Goal: Information Seeking & Learning: Learn about a topic

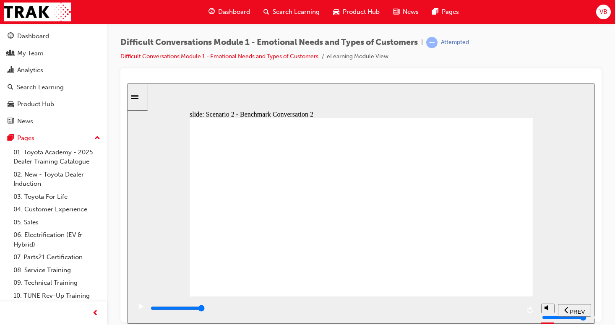
type input "56000"
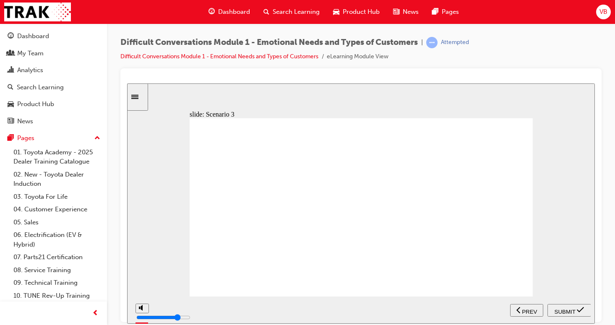
radio input "true"
click at [569, 311] on span "SUBMIT" at bounding box center [565, 311] width 21 height 6
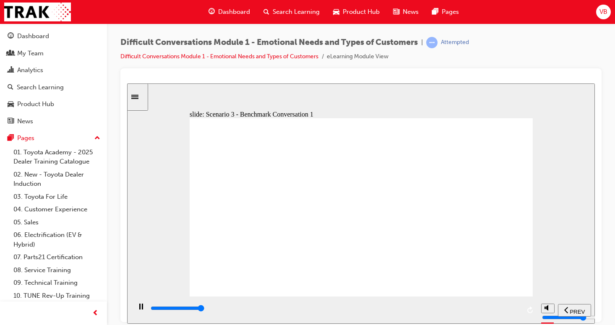
type input "43400"
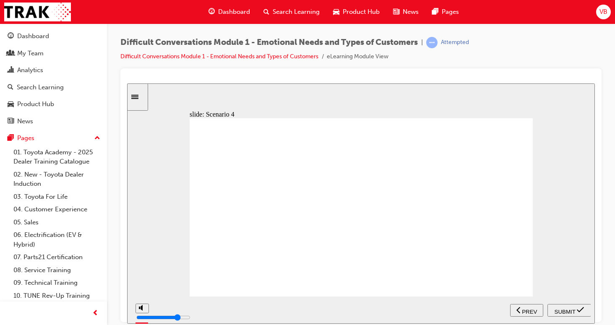
radio input "true"
click at [570, 308] on span "SUBMIT" at bounding box center [565, 311] width 21 height 6
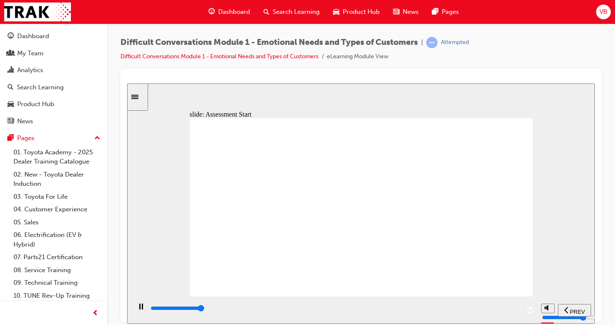
type input "9900"
drag, startPoint x: 474, startPoint y: 135, endPoint x: 216, endPoint y: 242, distance: 279.6
drag, startPoint x: 488, startPoint y: 158, endPoint x: 295, endPoint y: 248, distance: 213.3
drag, startPoint x: 478, startPoint y: 171, endPoint x: 343, endPoint y: 242, distance: 152.0
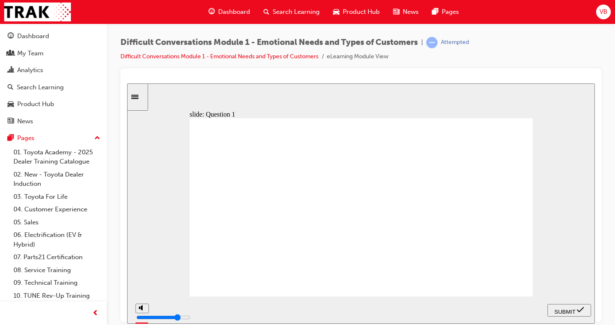
drag, startPoint x: 472, startPoint y: 191, endPoint x: 397, endPoint y: 246, distance: 92.8
drag, startPoint x: 475, startPoint y: 209, endPoint x: 222, endPoint y: 261, distance: 257.4
drag, startPoint x: 475, startPoint y: 228, endPoint x: 284, endPoint y: 258, distance: 192.4
drag, startPoint x: 467, startPoint y: 246, endPoint x: 335, endPoint y: 256, distance: 132.2
drag, startPoint x: 479, startPoint y: 263, endPoint x: 400, endPoint y: 258, distance: 79.0
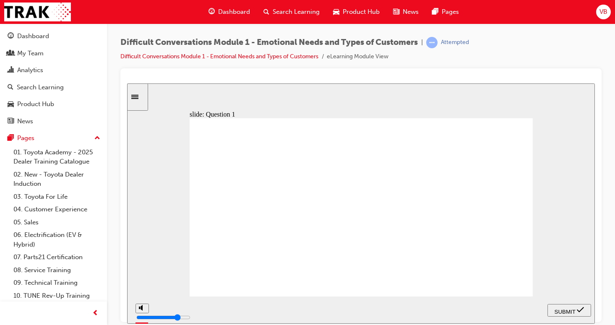
drag, startPoint x: 474, startPoint y: 280, endPoint x: 290, endPoint y: 273, distance: 183.9
click at [566, 308] on span "SUBMIT" at bounding box center [565, 311] width 21 height 6
checkbox input "true"
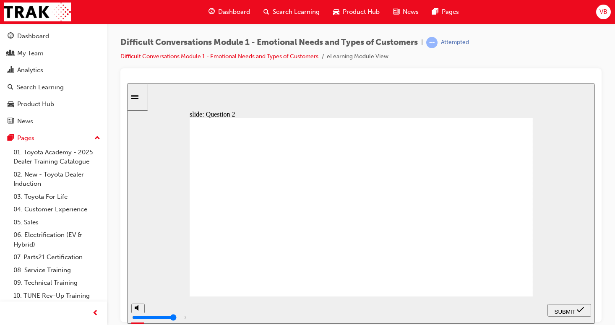
checkbox input "true"
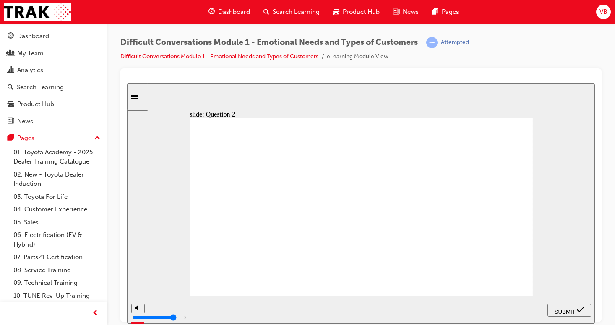
checkbox input "true"
click at [565, 309] on span "SUBMIT" at bounding box center [565, 311] width 21 height 6
drag, startPoint x: 232, startPoint y: 201, endPoint x: 239, endPoint y: 199, distance: 7.7
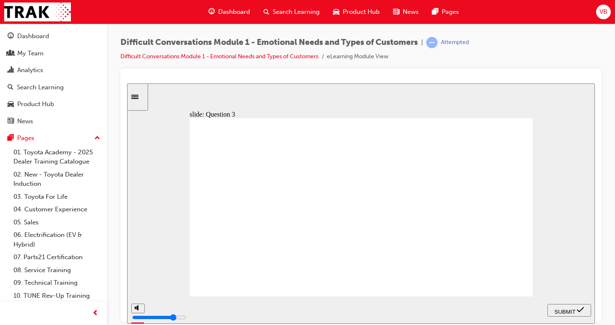
checkbox input "true"
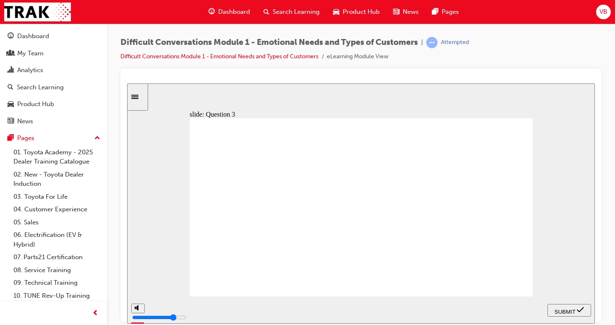
checkbox input "true"
click at [562, 309] on span "SUBMIT" at bounding box center [565, 311] width 21 height 6
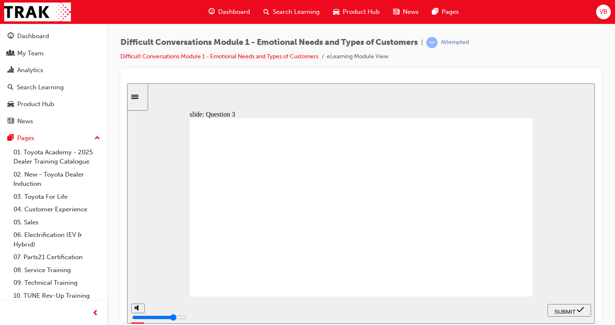
checkbox input "true"
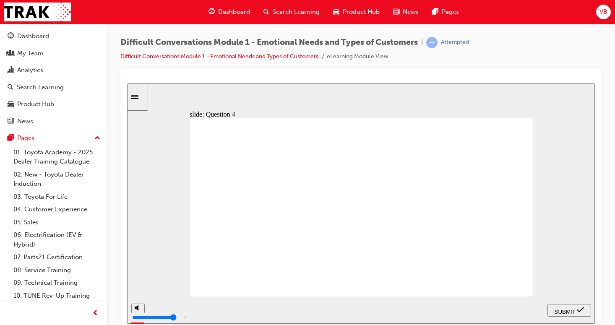
checkbox input "true"
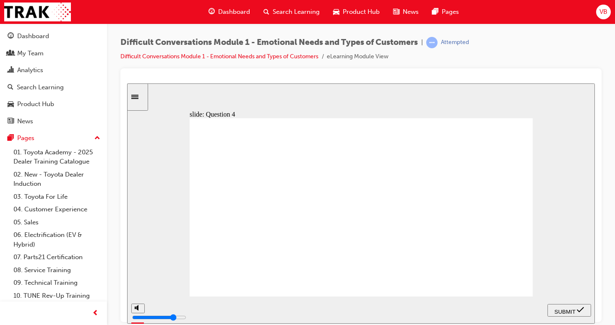
checkbox input "true"
click at [574, 309] on span "SUBMIT" at bounding box center [565, 311] width 21 height 6
drag, startPoint x: 234, startPoint y: 187, endPoint x: 236, endPoint y: 182, distance: 5.5
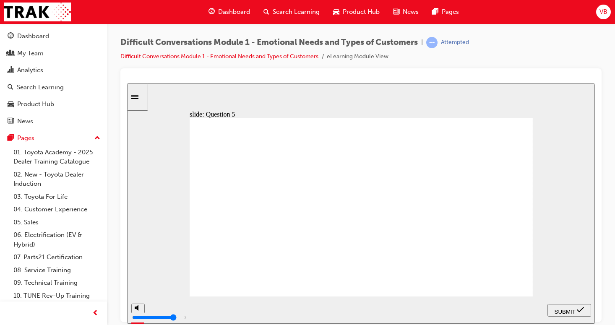
checkbox input "true"
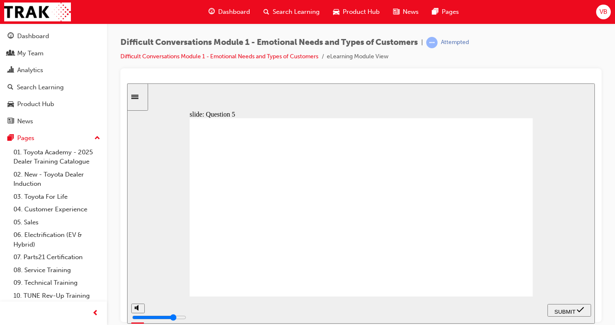
checkbox input "true"
click at [573, 309] on span "SUBMIT" at bounding box center [565, 311] width 21 height 6
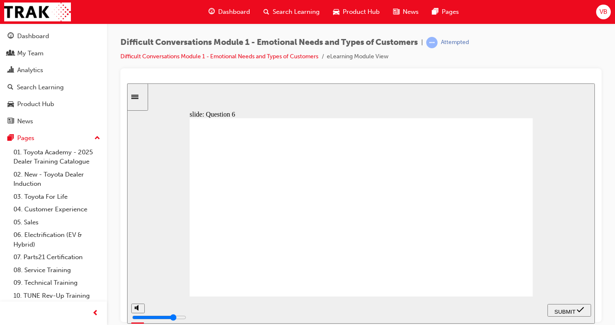
checkbox input "true"
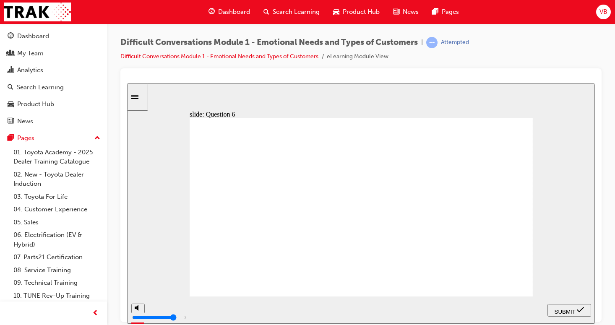
checkbox input "true"
click at [579, 308] on icon "submit" at bounding box center [580, 310] width 7 height 8
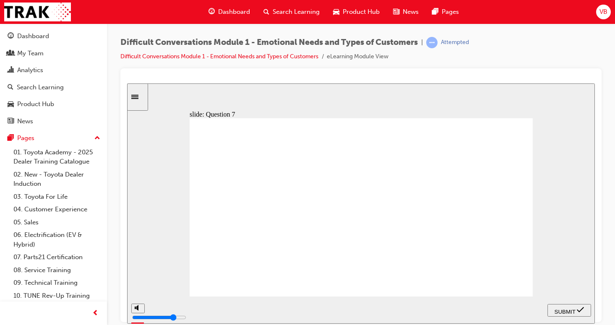
checkbox input "true"
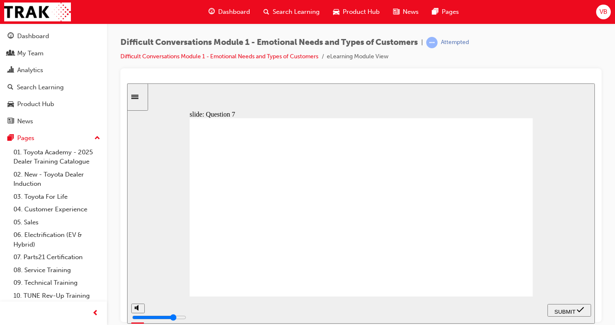
checkbox input "true"
click at [562, 312] on span "SUBMIT" at bounding box center [565, 311] width 21 height 6
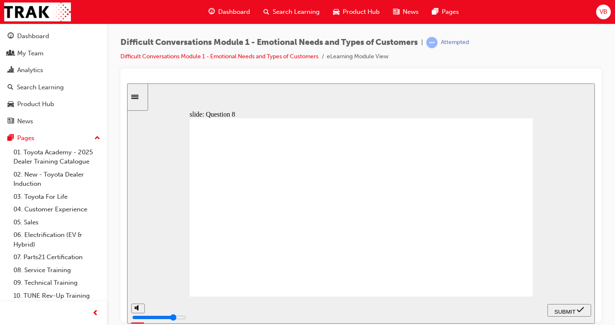
checkbox input "true"
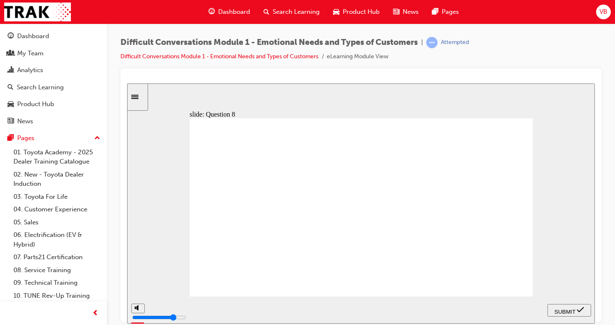
checkbox input "true"
click at [572, 312] on span "SUBMIT" at bounding box center [565, 311] width 21 height 6
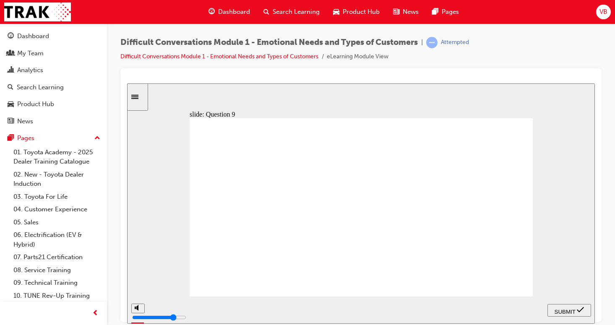
radio input "true"
click at [571, 308] on span "SUBMIT" at bounding box center [565, 311] width 21 height 6
drag, startPoint x: 266, startPoint y: 244, endPoint x: 270, endPoint y: 241, distance: 5.5
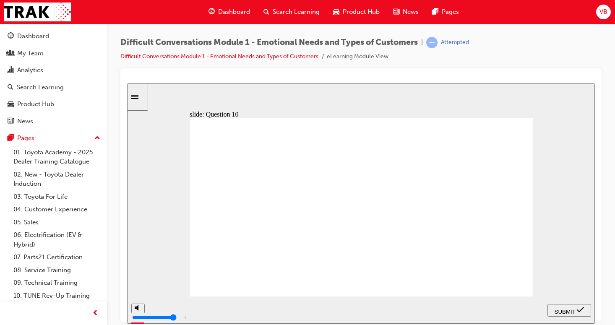
radio input "true"
click at [560, 310] on span "SUBMIT" at bounding box center [565, 311] width 21 height 6
radio input "true"
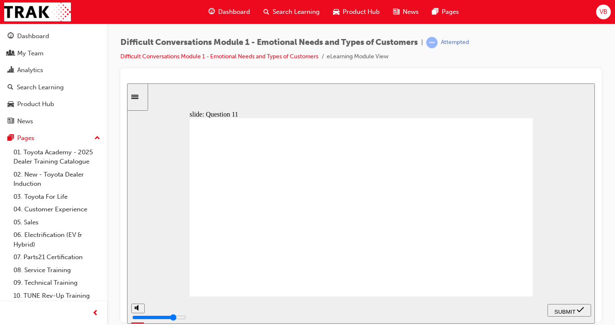
click at [560, 306] on div "SUBMIT" at bounding box center [569, 310] width 37 height 9
radio input "true"
click at [574, 309] on span "SUBMIT" at bounding box center [565, 311] width 21 height 6
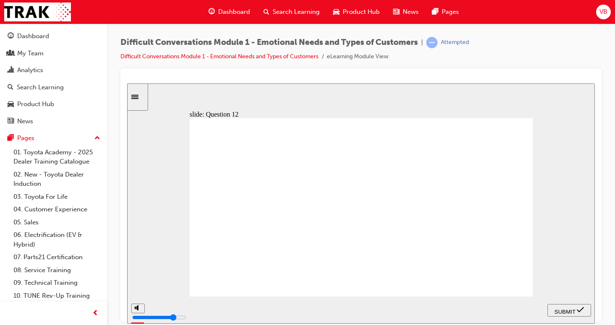
drag, startPoint x: 346, startPoint y: 248, endPoint x: 346, endPoint y: 239, distance: 8.8
drag, startPoint x: 346, startPoint y: 239, endPoint x: 346, endPoint y: 234, distance: 4.6
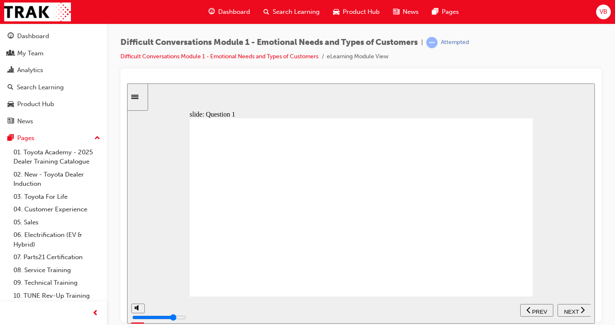
click at [567, 308] on span "NEXT" at bounding box center [571, 311] width 15 height 6
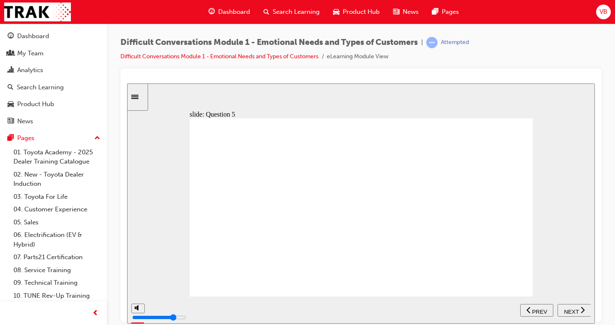
click at [567, 308] on span "NEXT" at bounding box center [571, 311] width 15 height 6
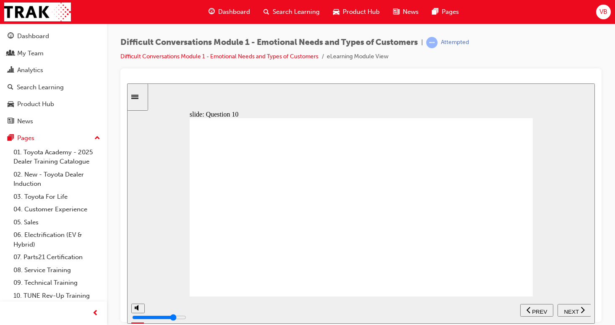
click at [567, 308] on span "NEXT" at bounding box center [571, 311] width 15 height 6
type input "4000"
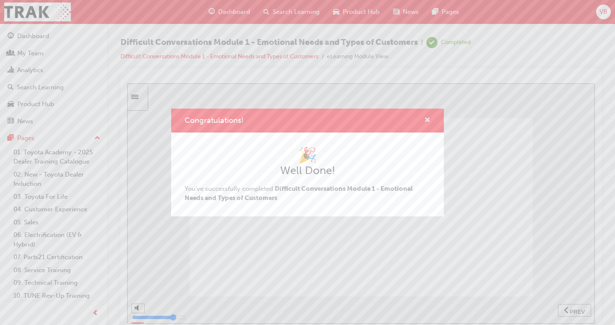
click at [426, 120] on span "cross-icon" at bounding box center [427, 121] width 6 height 8
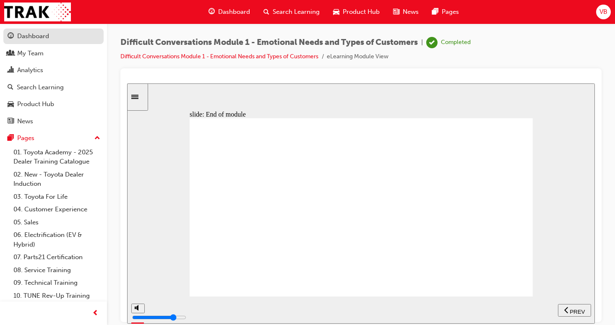
click at [47, 34] on div "Dashboard" at bounding box center [33, 36] width 32 height 10
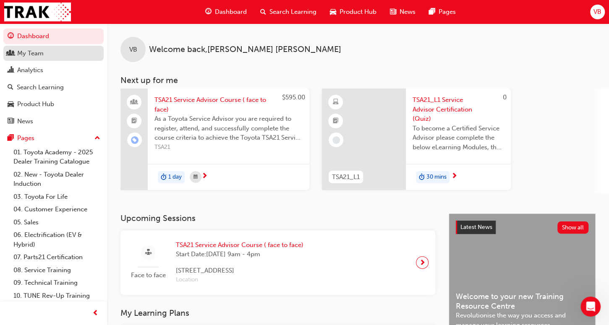
click at [49, 50] on div "My Team" at bounding box center [54, 53] width 92 height 10
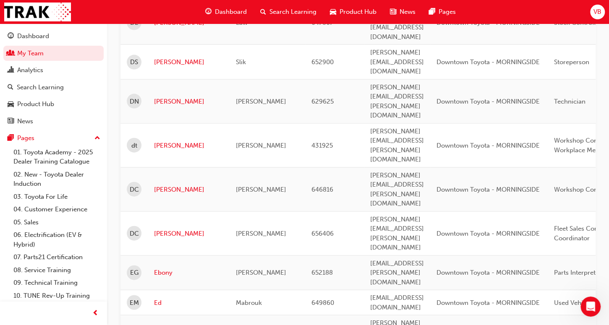
scroll to position [1033, 0]
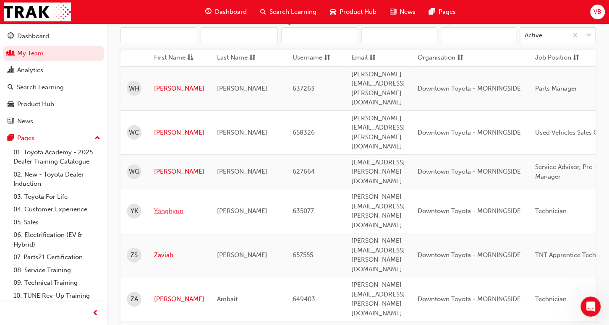
click at [174, 206] on link "Yonghyun" at bounding box center [179, 211] width 50 height 10
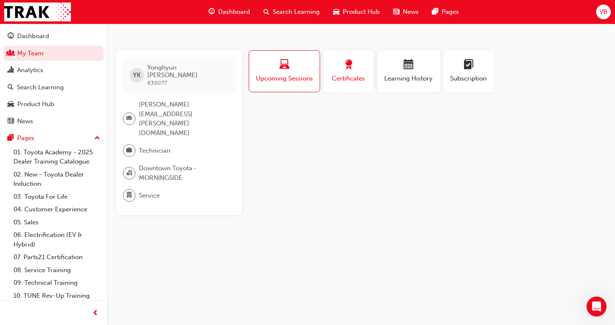
click at [346, 80] on span "Certificates" at bounding box center [349, 79] width 38 height 10
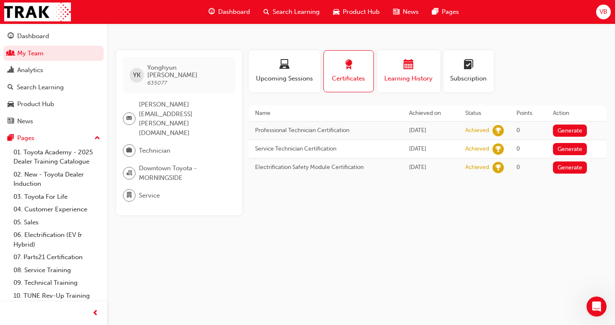
click at [418, 77] on span "Learning History" at bounding box center [409, 79] width 50 height 10
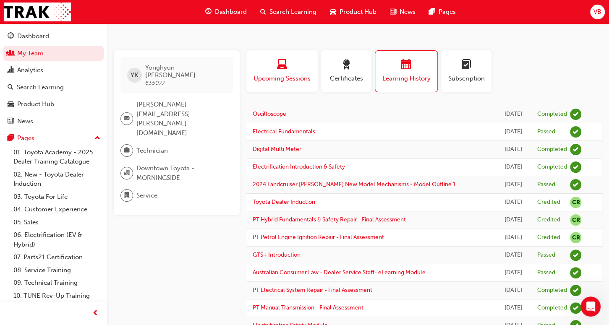
click at [277, 73] on div "Upcoming Sessions" at bounding box center [282, 72] width 59 height 24
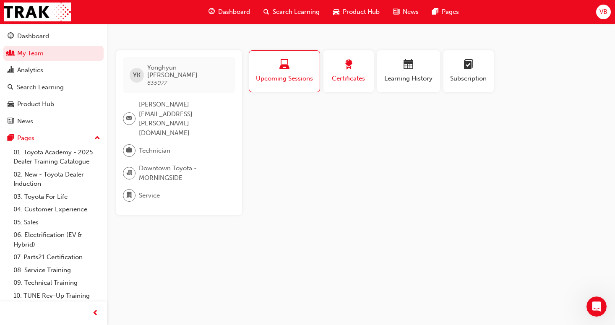
click at [346, 71] on span "award-icon" at bounding box center [349, 65] width 10 height 11
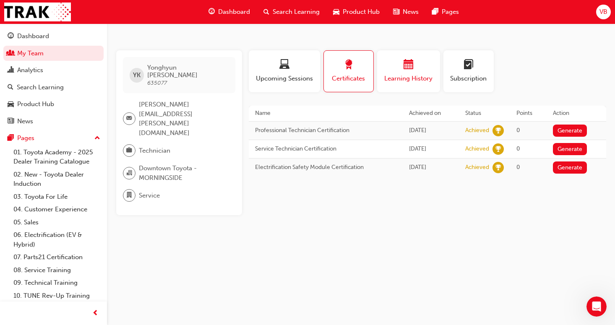
click at [415, 79] on span "Learning History" at bounding box center [409, 79] width 50 height 10
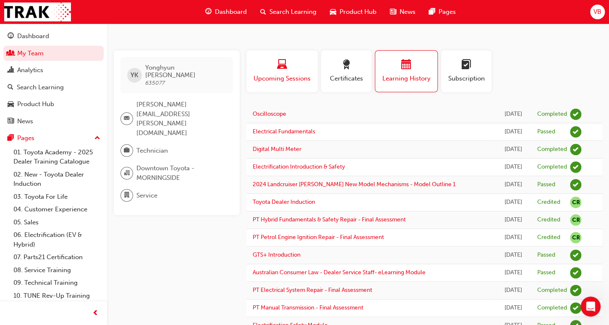
click at [279, 73] on div "Upcoming Sessions" at bounding box center [282, 72] width 59 height 24
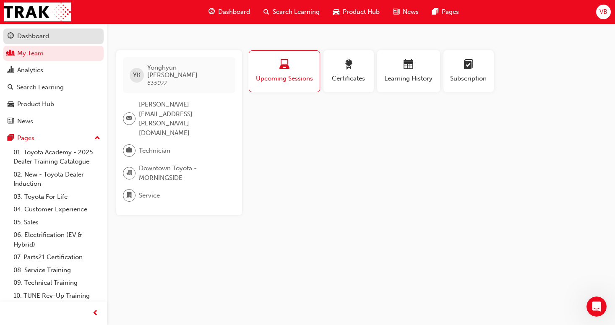
click at [27, 42] on link "Dashboard" at bounding box center [53, 37] width 100 height 16
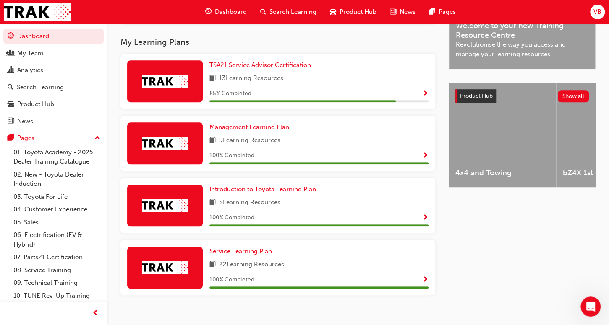
scroll to position [282, 0]
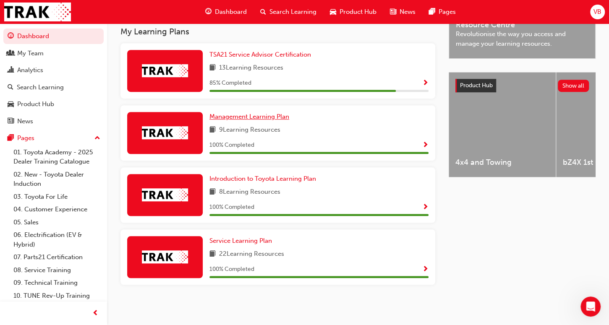
click at [245, 119] on span "Management Learning Plan" at bounding box center [249, 117] width 80 height 8
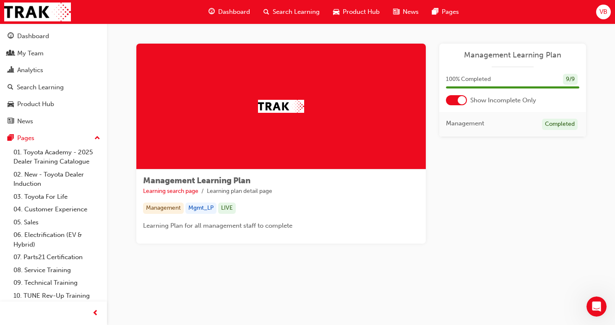
click at [462, 102] on div at bounding box center [462, 100] width 8 height 8
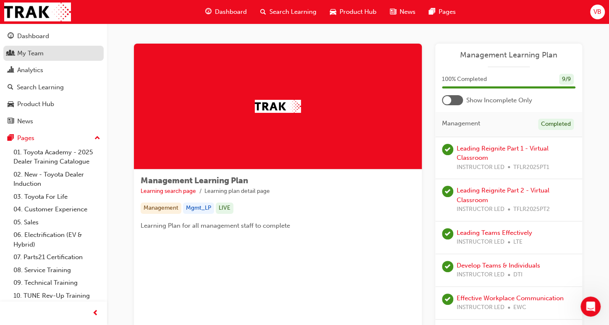
click at [54, 54] on div "My Team" at bounding box center [54, 53] width 92 height 10
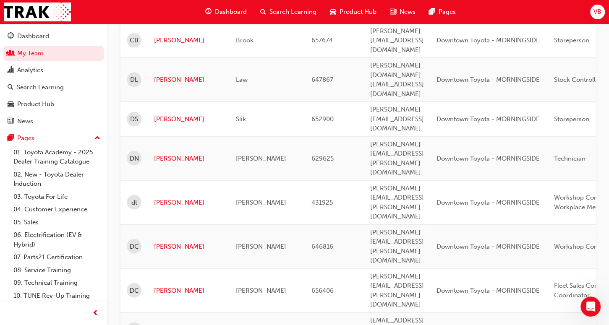
scroll to position [1033, 0]
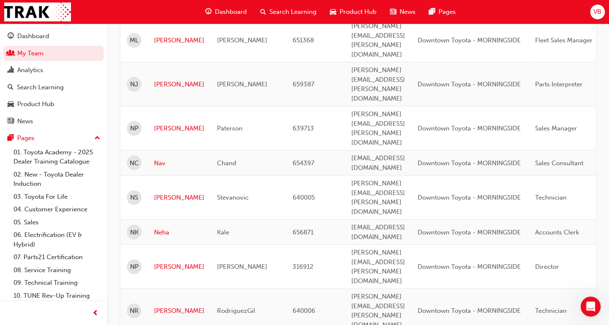
scroll to position [1016, 0]
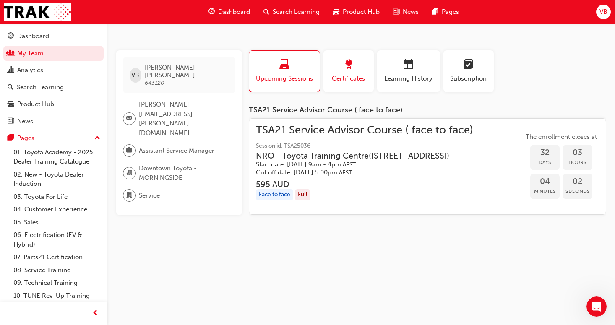
click at [352, 78] on span "Certificates" at bounding box center [349, 79] width 38 height 10
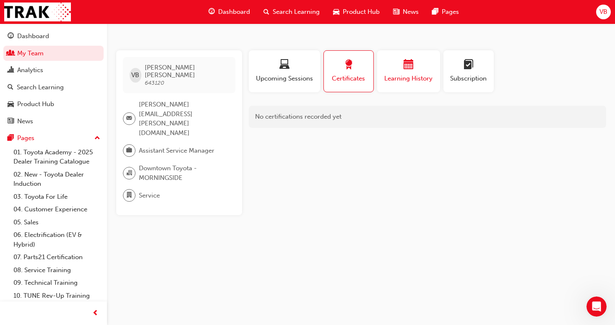
click at [400, 72] on div "Learning History" at bounding box center [409, 72] width 50 height 24
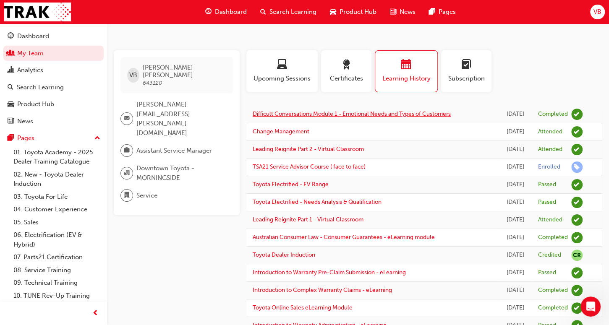
click at [403, 117] on link "Difficult Conversations Module 1 - Emotional Needs and Types of Customers" at bounding box center [352, 113] width 198 height 7
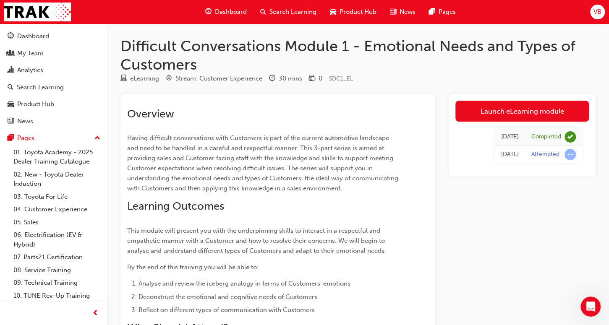
click at [276, 10] on span "Search Learning" at bounding box center [292, 12] width 47 height 10
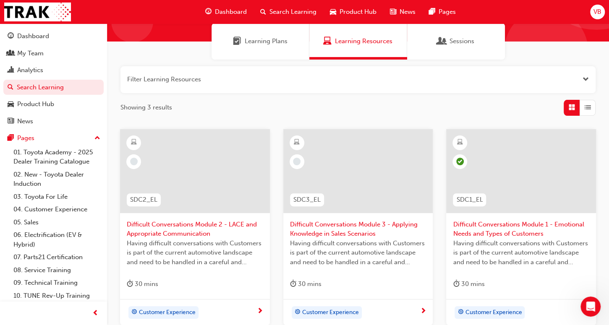
scroll to position [84, 0]
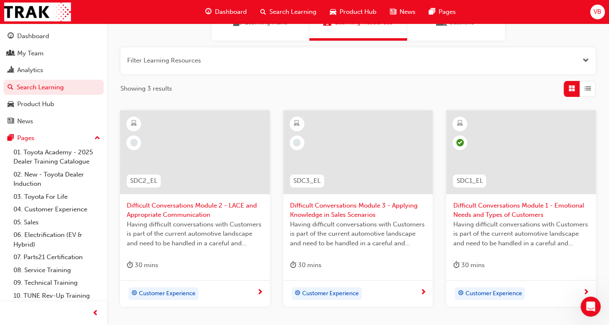
click at [197, 204] on span "Difficult Conversations Module 2 - LACE and Appropriate Communication" at bounding box center [195, 210] width 136 height 19
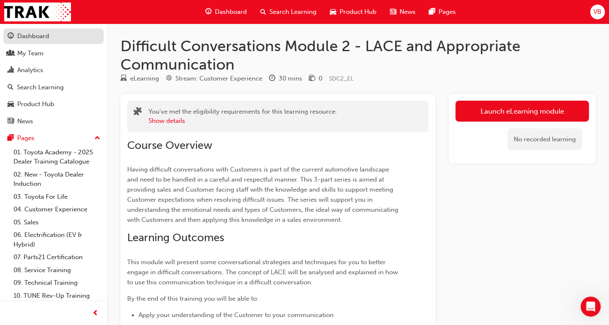
click at [34, 39] on div "Dashboard" at bounding box center [33, 36] width 32 height 10
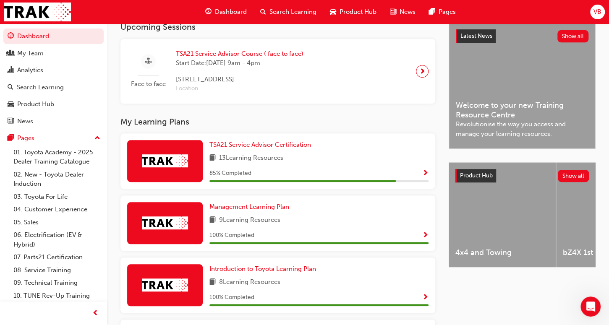
scroll to position [210, 0]
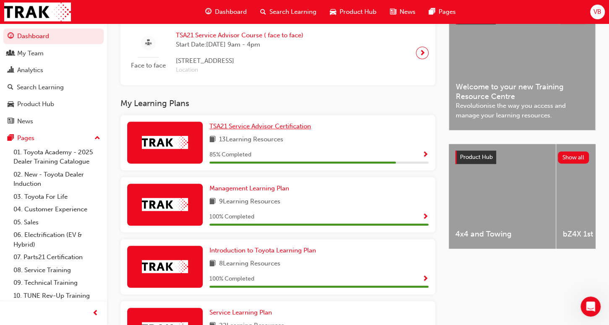
click at [252, 129] on span "TSA21 Service Advisor Certification" at bounding box center [260, 127] width 102 height 8
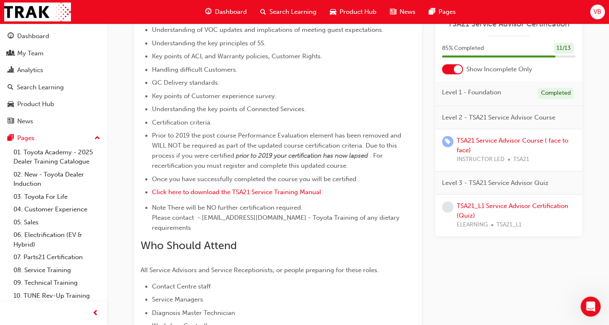
scroll to position [488, 0]
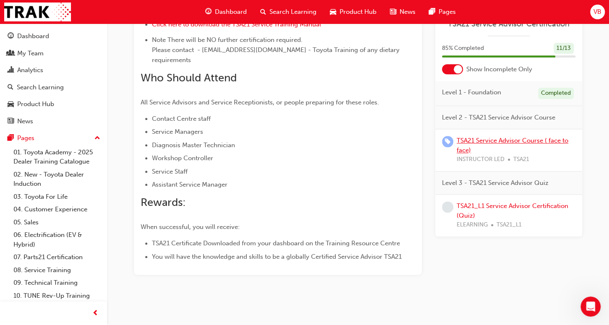
click at [489, 140] on link "TSA21 Service Advisor Course ( face to face)" at bounding box center [513, 145] width 112 height 17
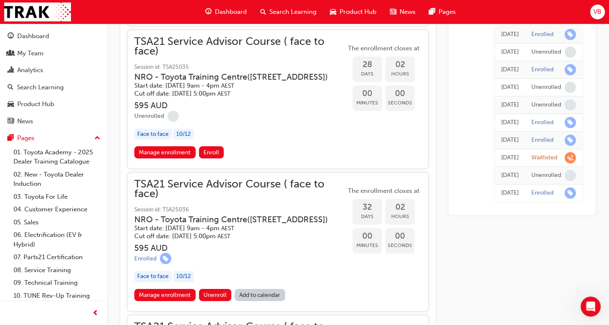
scroll to position [1328, 0]
click at [177, 149] on link "Manage enrollment" at bounding box center [164, 152] width 61 height 12
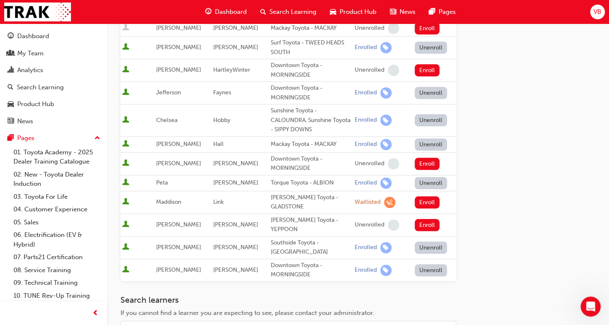
scroll to position [336, 0]
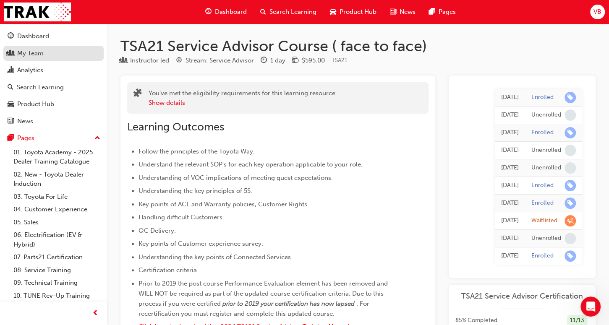
click at [37, 57] on div "My Team" at bounding box center [30, 54] width 26 height 10
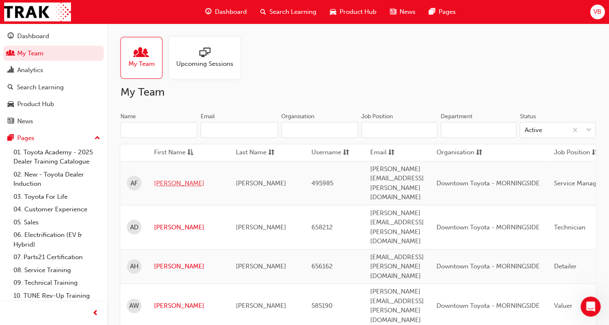
click at [166, 179] on link "[PERSON_NAME]" at bounding box center [188, 184] width 69 height 10
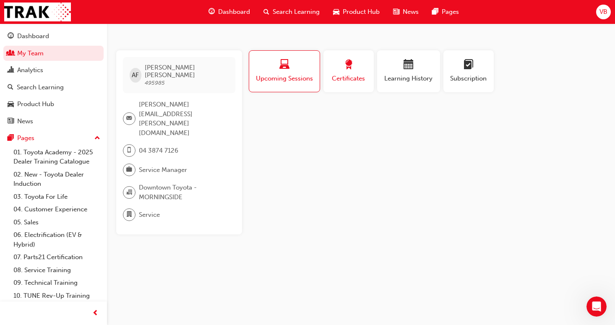
click at [338, 78] on span "Certificates" at bounding box center [349, 79] width 38 height 10
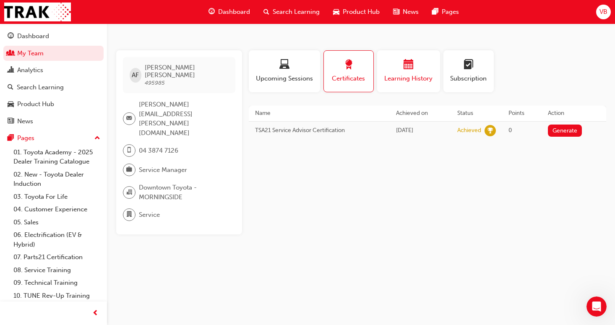
click at [396, 78] on span "Learning History" at bounding box center [409, 79] width 50 height 10
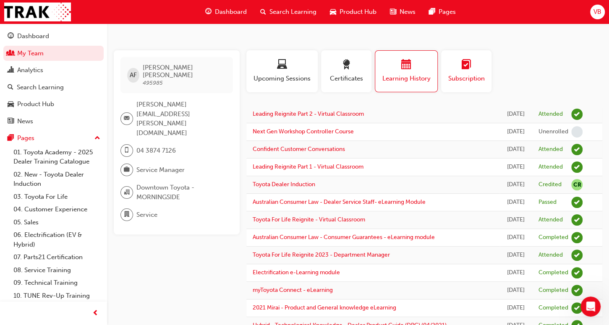
click at [460, 75] on span "Subscription" at bounding box center [466, 79] width 38 height 10
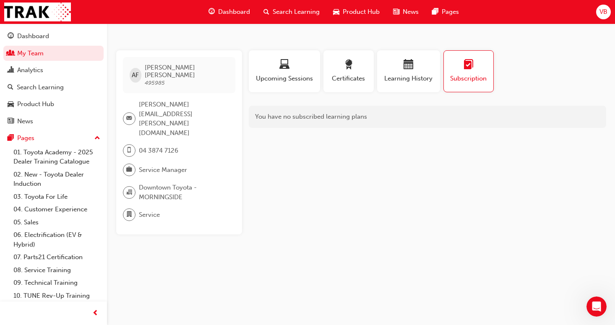
click at [363, 115] on div "You have no subscribed learning plans" at bounding box center [427, 117] width 357 height 22
click at [271, 77] on span "Upcoming Sessions" at bounding box center [284, 79] width 59 height 10
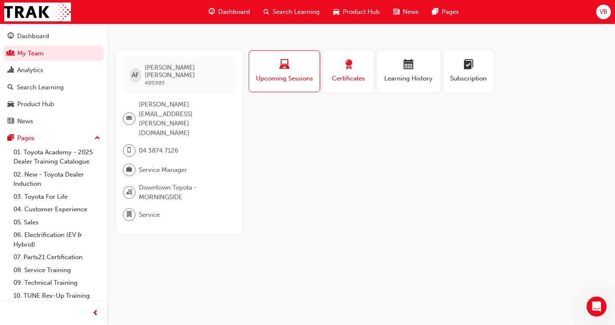
click at [352, 76] on span "Certificates" at bounding box center [349, 79] width 38 height 10
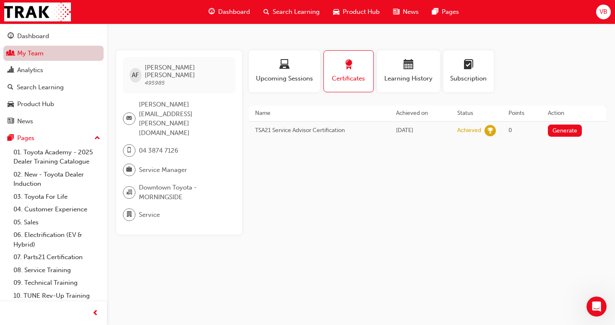
click at [28, 53] on link "My Team" at bounding box center [53, 54] width 100 height 16
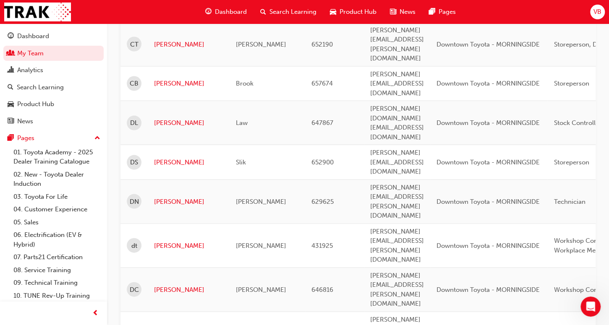
scroll to position [1033, 0]
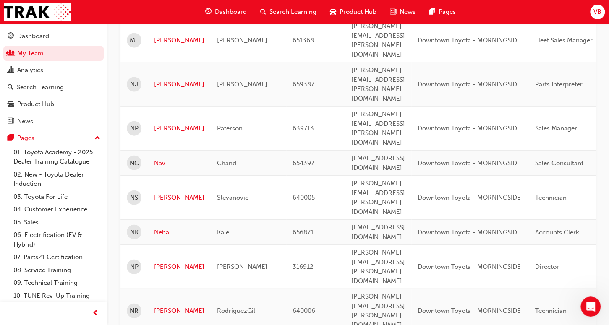
scroll to position [1016, 0]
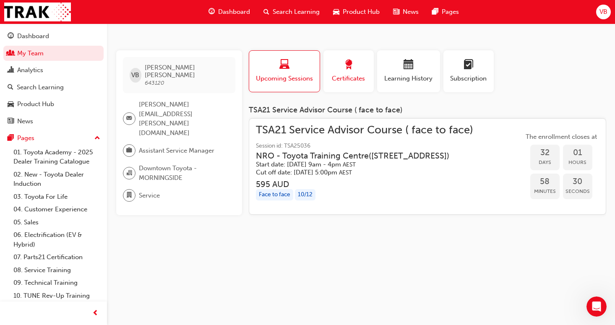
click at [352, 84] on button "Certificates" at bounding box center [349, 71] width 50 height 42
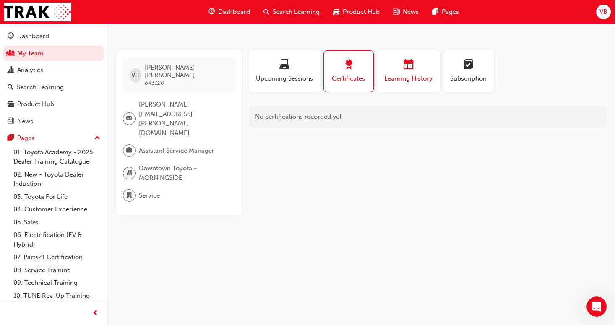
click at [396, 74] on span "Learning History" at bounding box center [409, 79] width 50 height 10
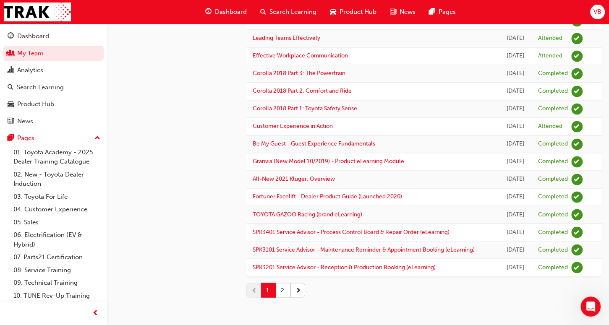
scroll to position [794, 0]
click at [282, 291] on button "2" at bounding box center [283, 290] width 15 height 15
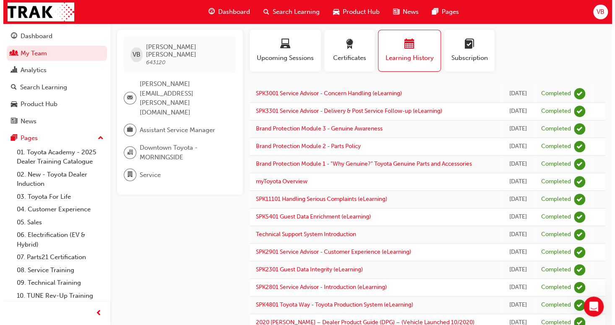
scroll to position [0, 0]
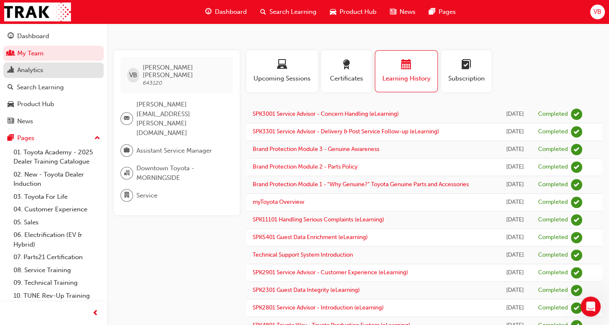
click at [43, 68] on div "Analytics" at bounding box center [30, 70] width 26 height 10
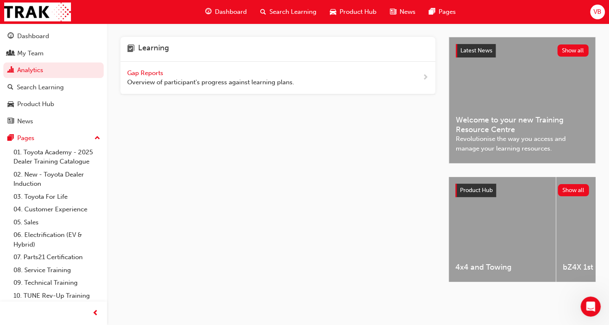
click at [157, 74] on span "Gap Reports" at bounding box center [146, 73] width 38 height 8
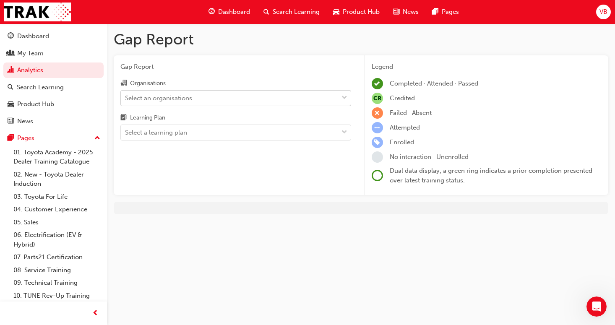
click at [316, 101] on div "Select an organisations" at bounding box center [229, 98] width 217 height 15
click at [126, 101] on input "Organisations Select an organisations" at bounding box center [125, 97] width 1 height 7
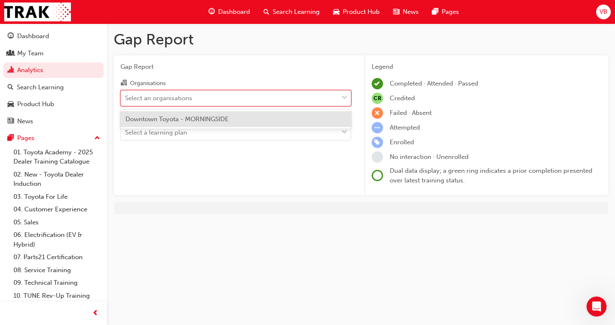
click at [211, 117] on span "Downtown Toyota - MORNINGSIDE" at bounding box center [176, 119] width 103 height 8
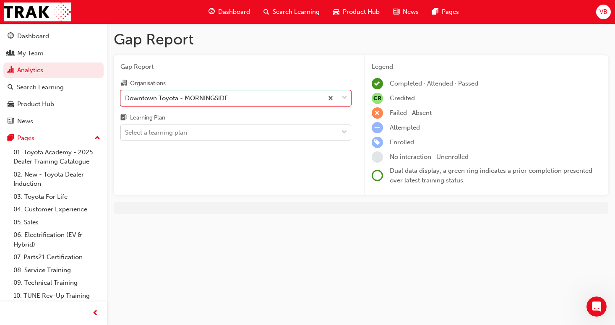
click at [200, 135] on div "Select a learning plan" at bounding box center [229, 132] width 217 height 15
click at [126, 135] on input "Learning Plan Select a learning plan" at bounding box center [125, 132] width 1 height 7
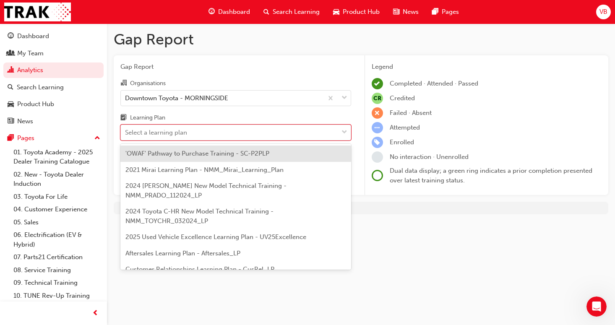
click at [407, 217] on div "Gap Report Gap Report Organisations Downtown Toyota - MORNINGSIDE Learning Plan…" at bounding box center [361, 125] width 508 height 204
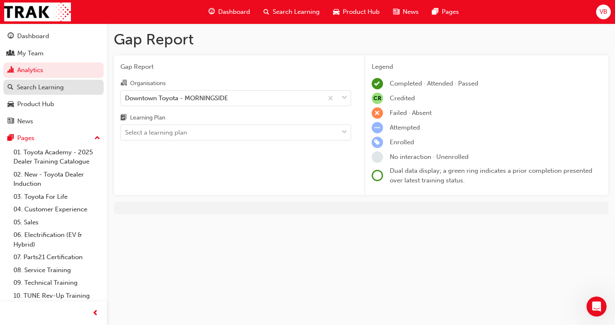
click at [17, 83] on div "Search Learning" at bounding box center [40, 88] width 47 height 10
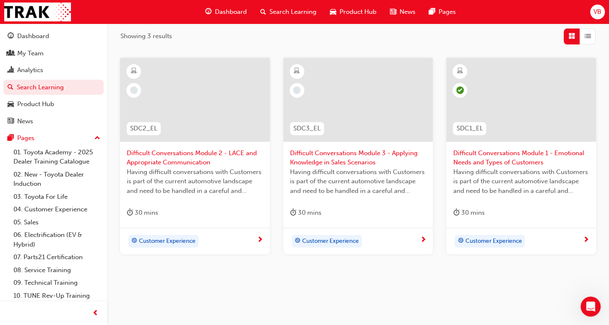
scroll to position [146, 0]
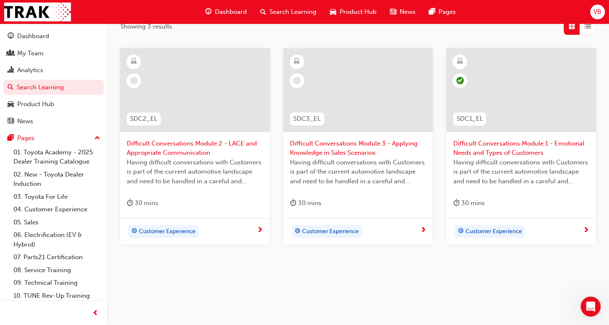
click at [258, 230] on span "next-icon" at bounding box center [260, 231] width 6 height 8
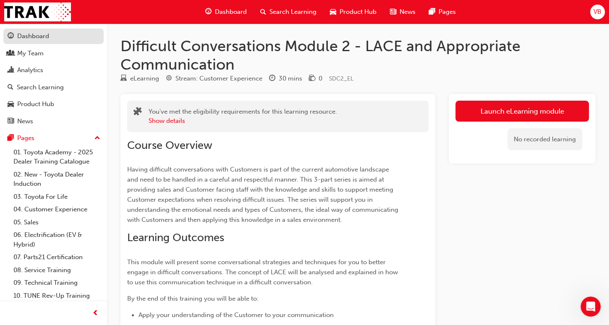
click at [36, 38] on div "Dashboard" at bounding box center [33, 36] width 32 height 10
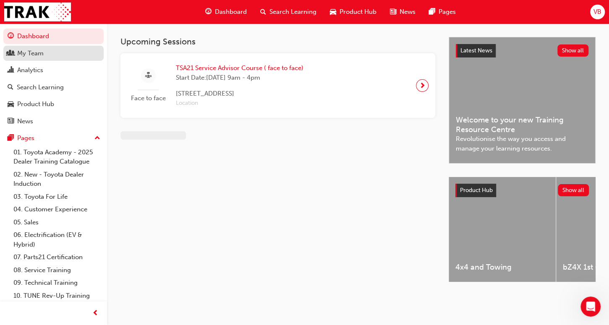
click at [36, 49] on div "My Team" at bounding box center [30, 54] width 26 height 10
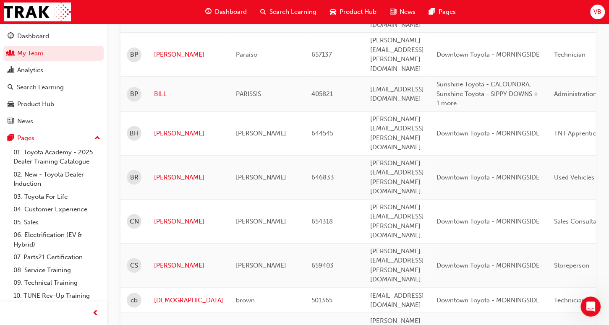
scroll to position [629, 0]
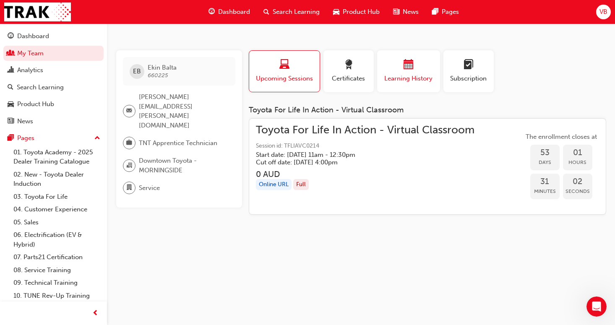
click at [425, 76] on span "Learning History" at bounding box center [409, 79] width 50 height 10
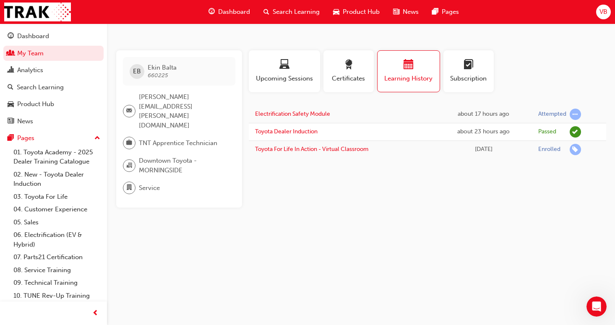
click at [291, 13] on span "Search Learning" at bounding box center [296, 12] width 47 height 10
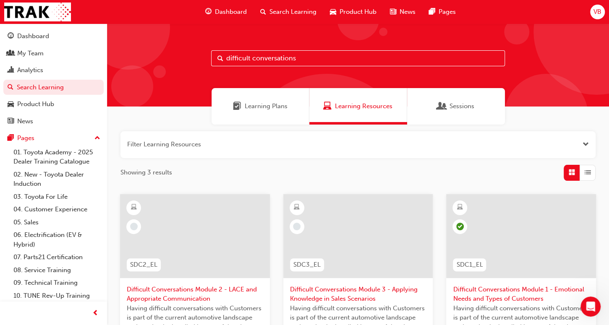
drag, startPoint x: 312, startPoint y: 64, endPoint x: 217, endPoint y: 57, distance: 94.6
click at [217, 59] on div "difficult conversations" at bounding box center [358, 58] width 294 height 16
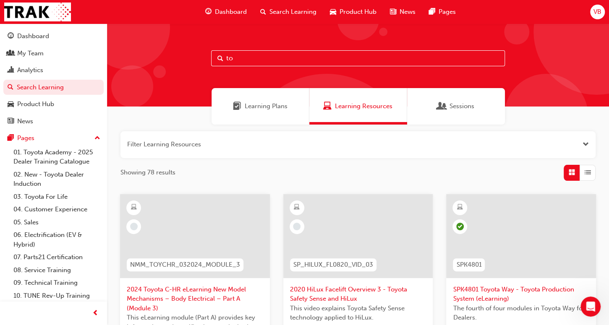
type input "t"
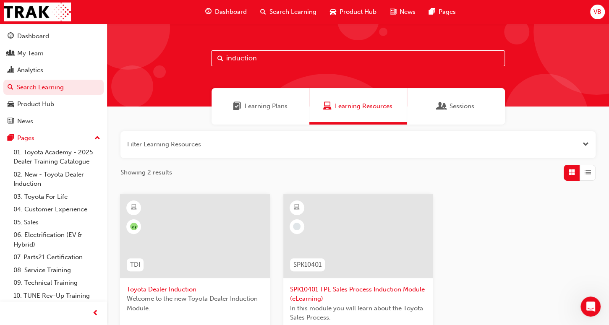
drag, startPoint x: 302, startPoint y: 60, endPoint x: 228, endPoint y: 58, distance: 73.4
click at [228, 58] on input "induction" at bounding box center [358, 58] width 294 height 16
type input "i"
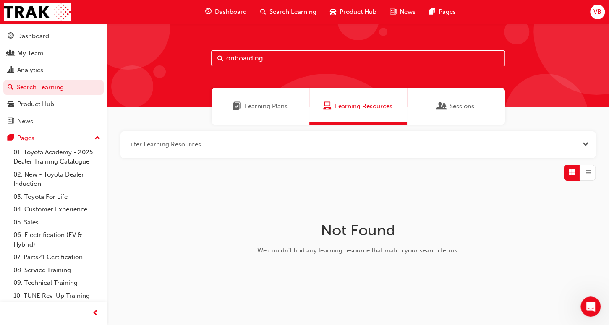
click at [277, 62] on input "onboarding" at bounding box center [358, 58] width 294 height 16
type input "onboard"
click at [289, 103] on div "Learning Plans" at bounding box center [260, 106] width 98 height 37
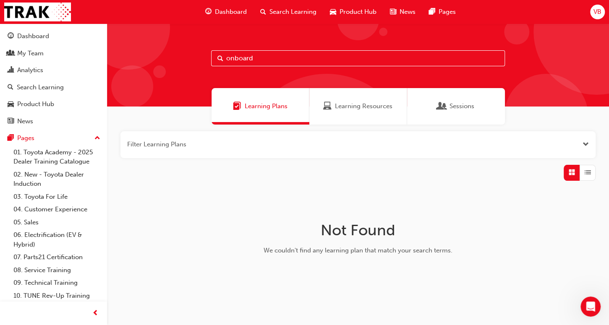
click at [295, 12] on span "Search Learning" at bounding box center [292, 12] width 47 height 10
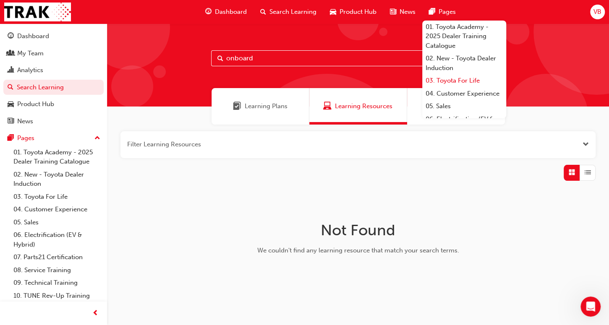
click at [449, 80] on link "03. Toyota For Life" at bounding box center [464, 80] width 84 height 13
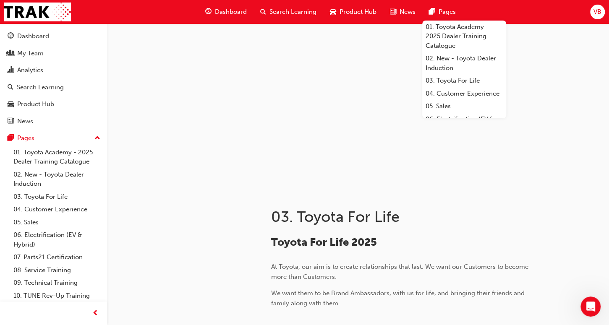
click at [439, 13] on span "Pages" at bounding box center [446, 12] width 17 height 10
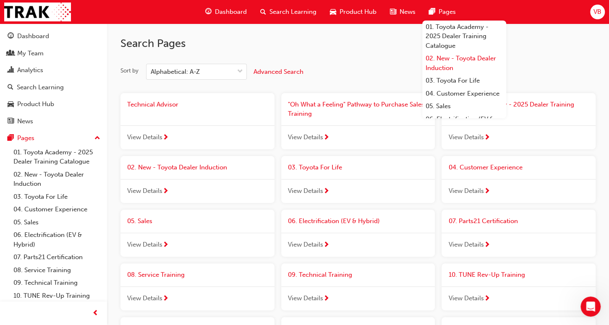
click at [445, 57] on link "02. New - Toyota Dealer Induction" at bounding box center [464, 63] width 84 height 22
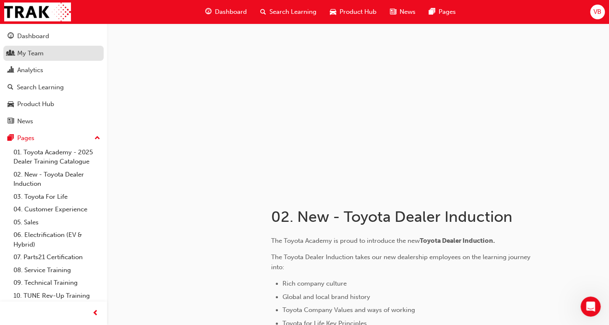
click at [37, 54] on div "My Team" at bounding box center [30, 54] width 26 height 10
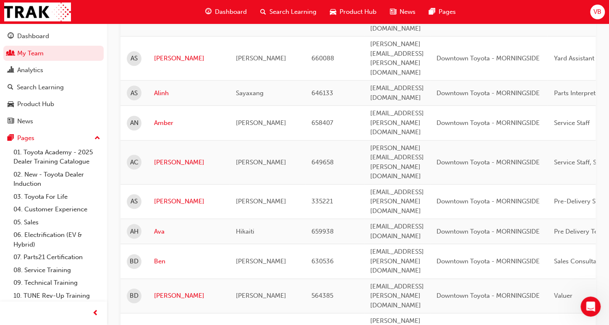
scroll to position [378, 0]
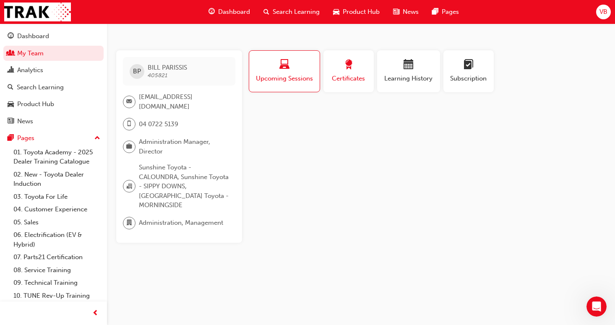
click at [363, 76] on span "Certificates" at bounding box center [349, 79] width 38 height 10
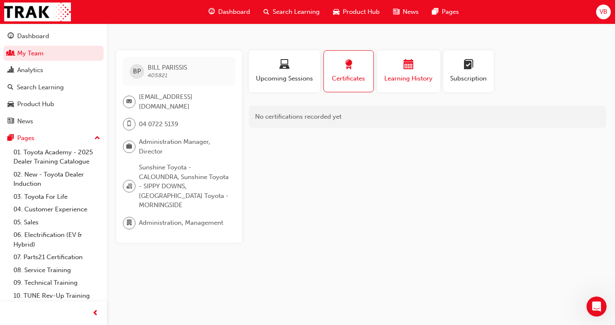
click at [399, 75] on span "Learning History" at bounding box center [409, 79] width 50 height 10
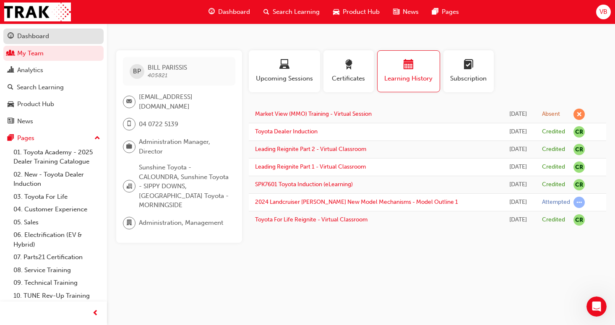
click at [34, 42] on link "Dashboard" at bounding box center [53, 37] width 100 height 16
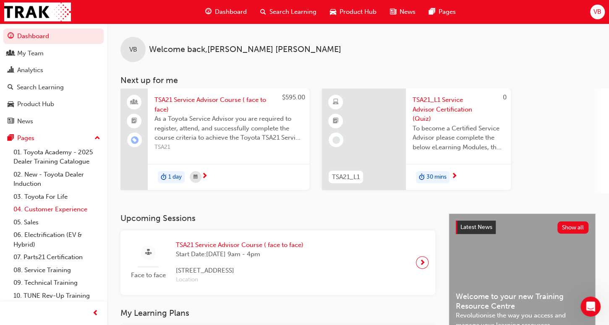
click at [45, 210] on link "04. Customer Experience" at bounding box center [57, 209] width 94 height 13
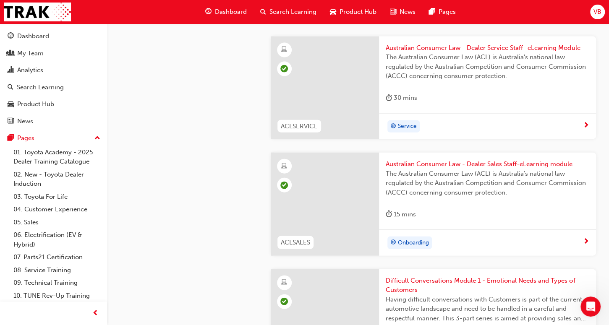
scroll to position [1049, 0]
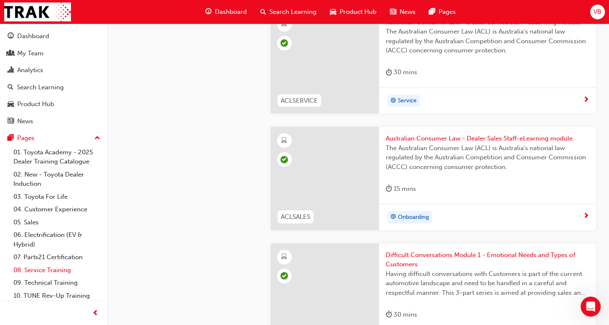
click at [41, 266] on link "08. Service Training" at bounding box center [57, 270] width 94 height 13
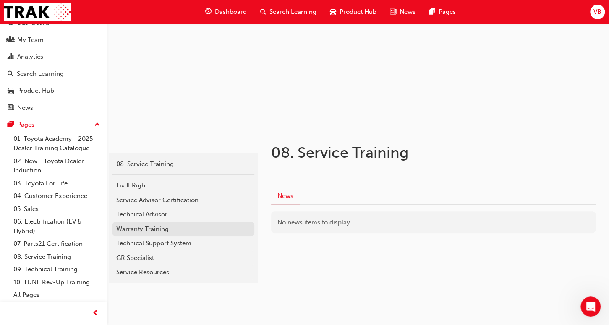
scroll to position [76, 0]
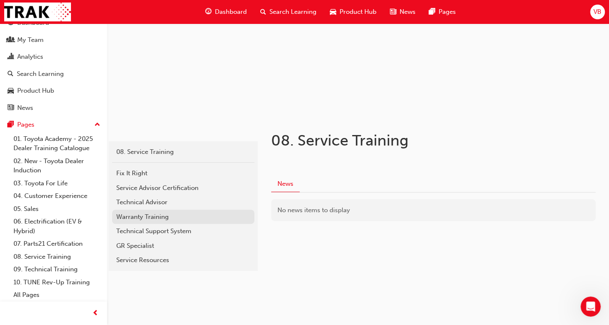
click at [155, 215] on div "Warranty Training" at bounding box center [183, 217] width 134 height 10
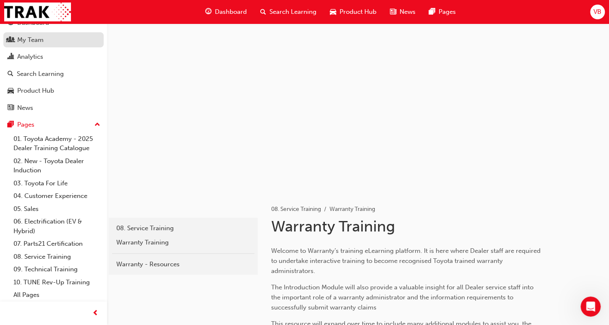
click at [15, 40] on div "My Team" at bounding box center [54, 40] width 92 height 10
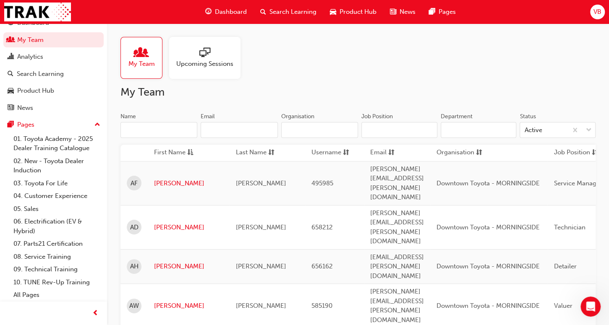
scroll to position [42, 0]
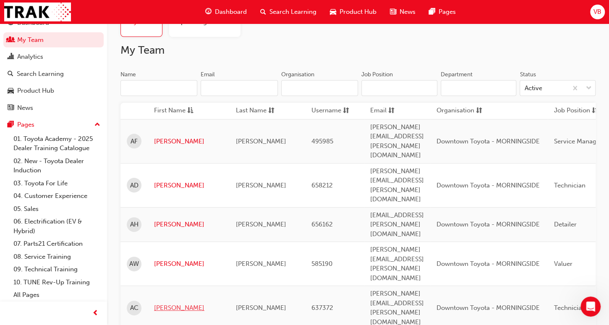
click at [167, 303] on link "[PERSON_NAME]" at bounding box center [188, 308] width 69 height 10
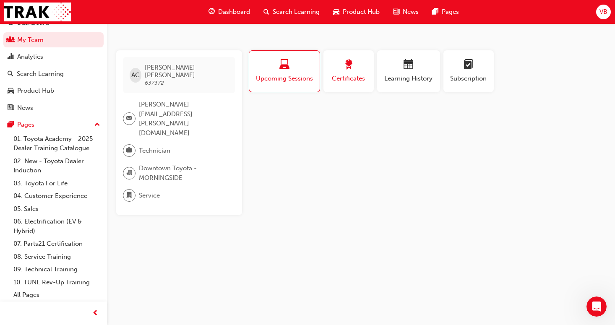
click at [336, 80] on span "Certificates" at bounding box center [349, 79] width 38 height 10
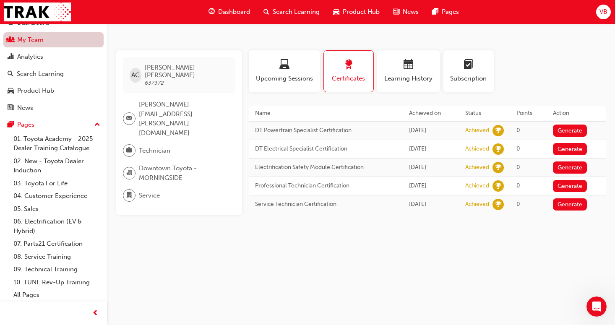
click at [43, 38] on link "My Team" at bounding box center [53, 40] width 100 height 16
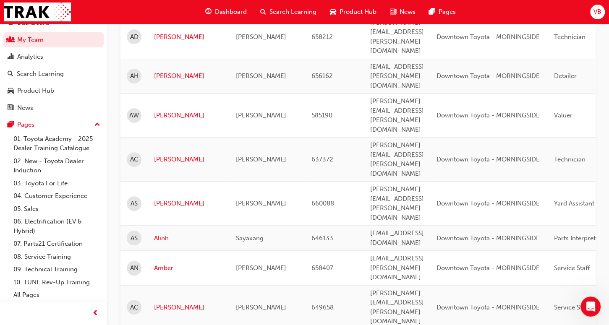
scroll to position [210, 0]
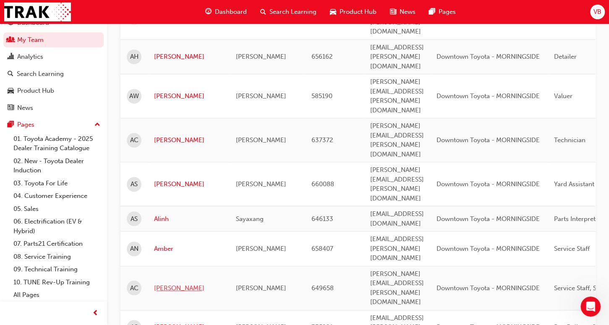
click at [172, 284] on link "[PERSON_NAME]" at bounding box center [188, 289] width 69 height 10
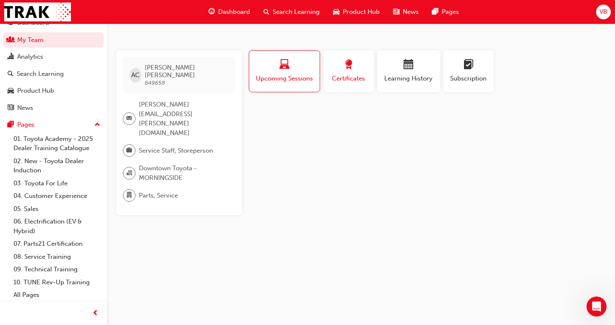
click at [350, 78] on span "Certificates" at bounding box center [349, 79] width 38 height 10
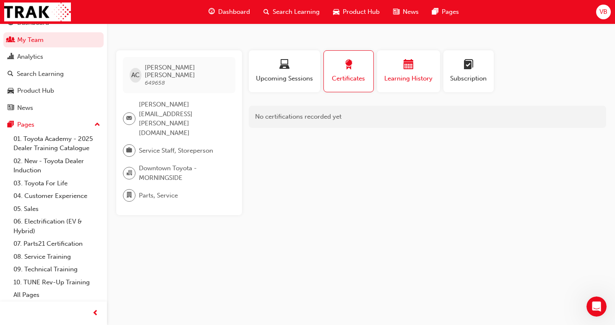
click at [405, 73] on div "Learning History" at bounding box center [409, 72] width 50 height 24
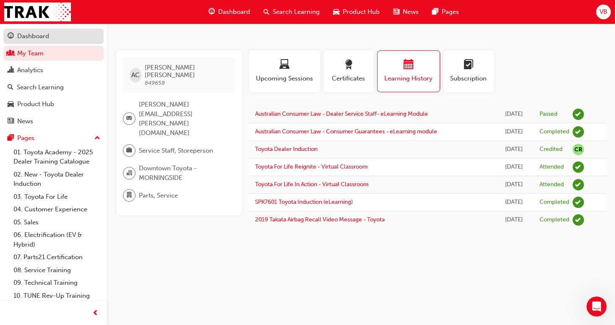
click at [39, 35] on div "Dashboard" at bounding box center [33, 36] width 32 height 10
